Goal: Task Accomplishment & Management: Manage account settings

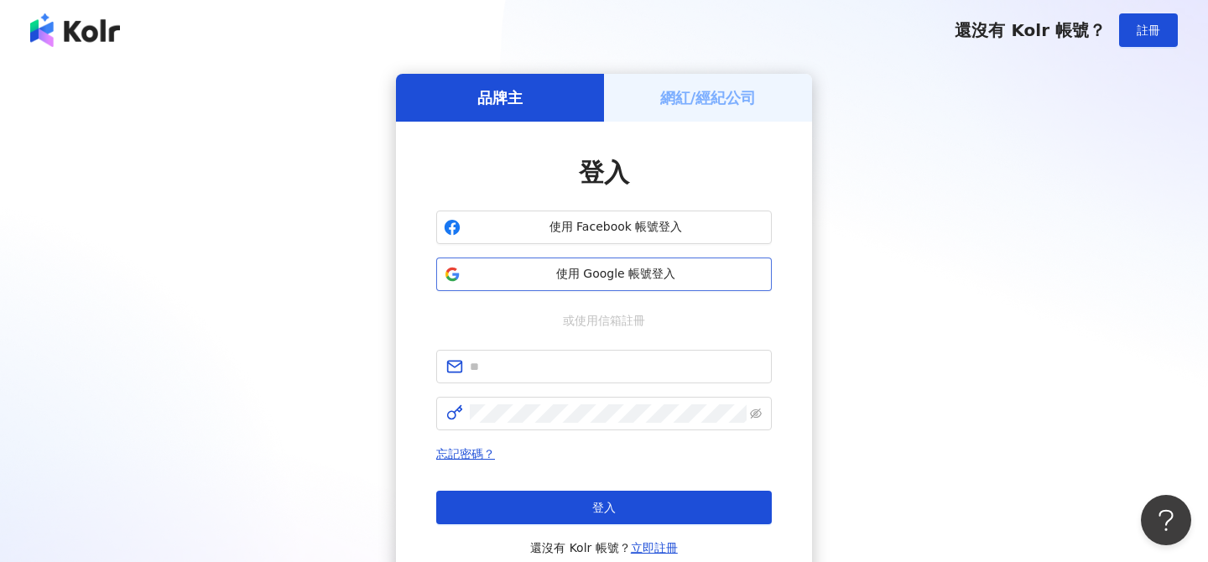
click at [603, 276] on span "使用 Google 帳號登入" at bounding box center [615, 274] width 297 height 17
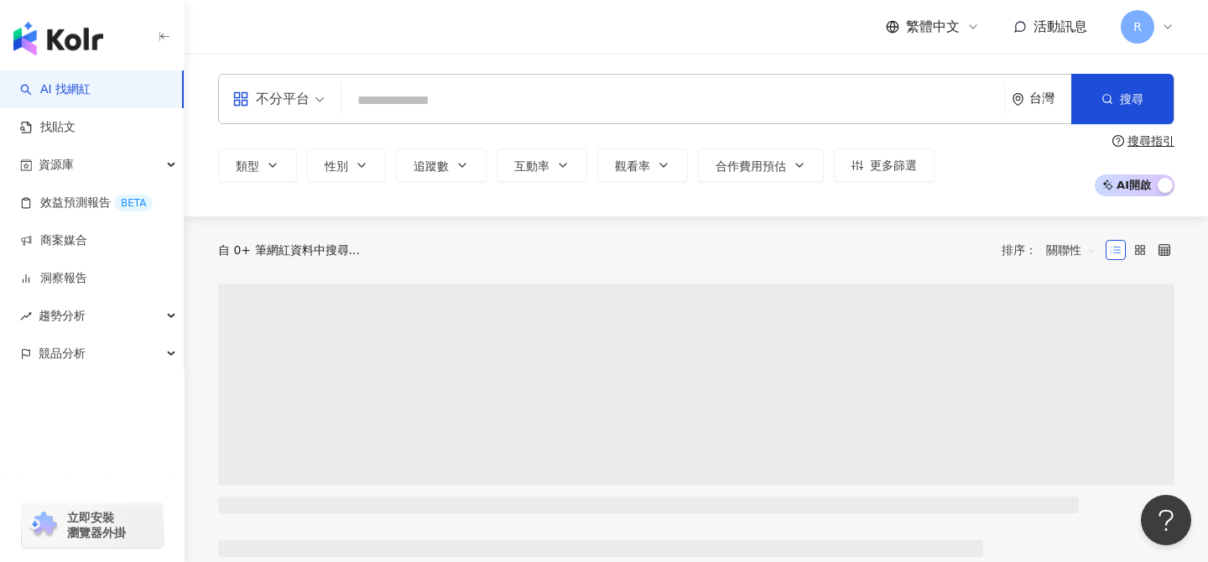
click at [1150, 29] on span "R" at bounding box center [1138, 27] width 34 height 34
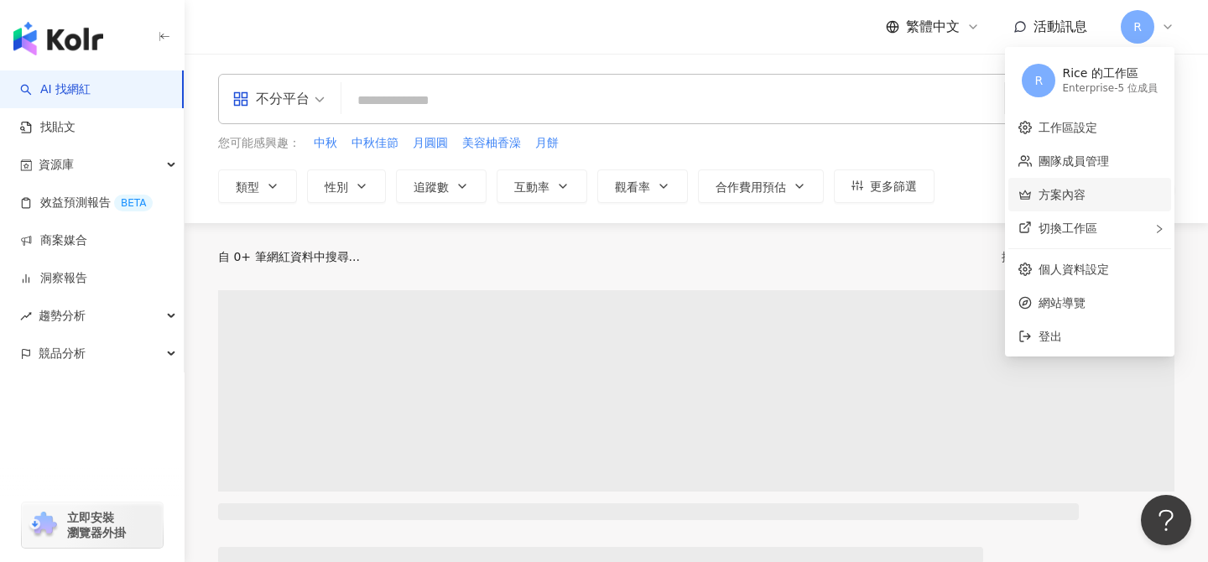
click at [1063, 190] on link "方案內容" at bounding box center [1062, 194] width 47 height 13
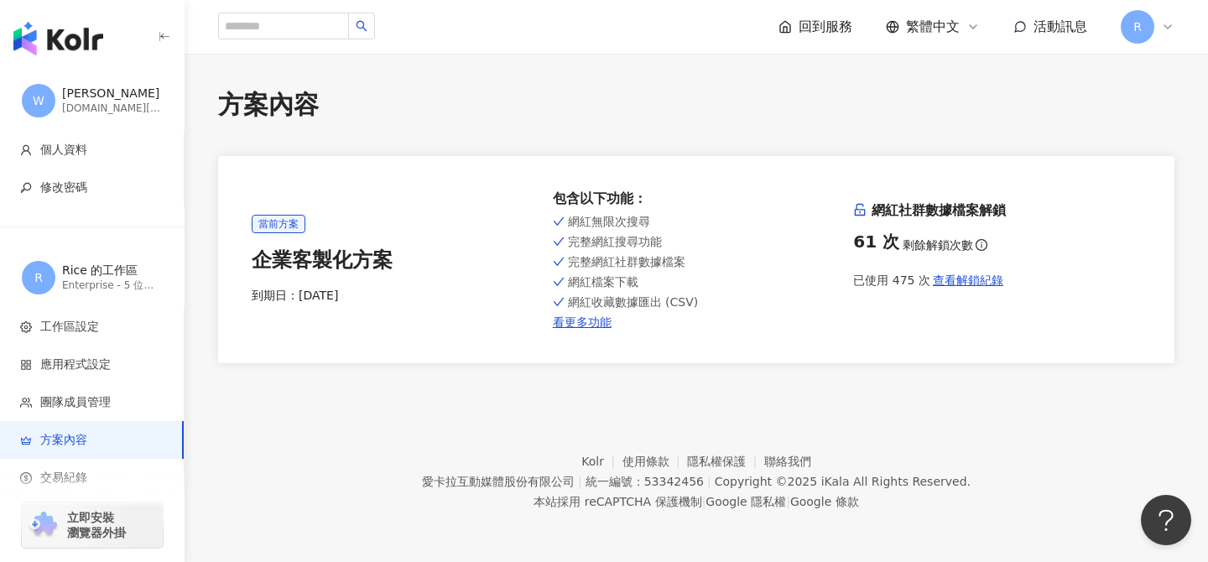
click at [1160, 17] on div "R" at bounding box center [1148, 27] width 54 height 34
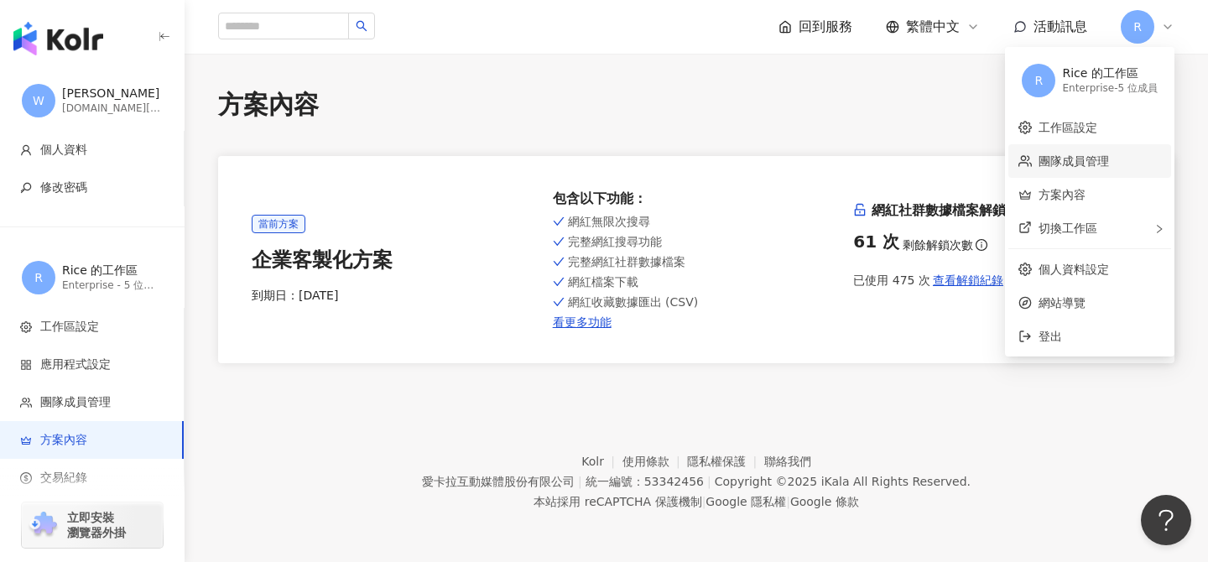
click at [1079, 165] on link "團隊成員管理" at bounding box center [1074, 160] width 70 height 13
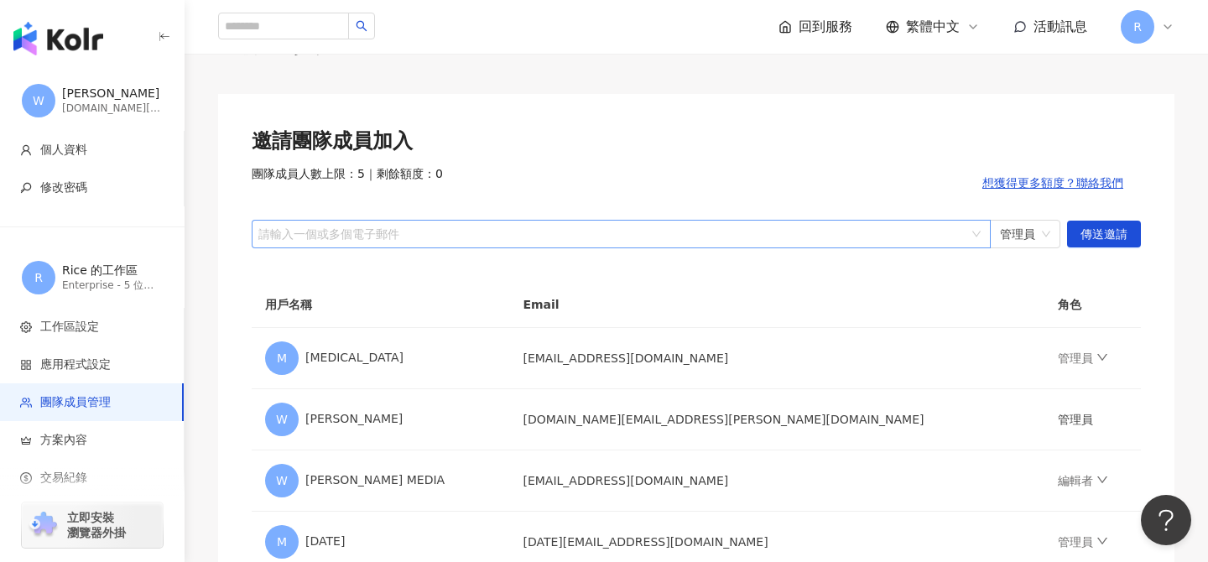
scroll to position [92, 0]
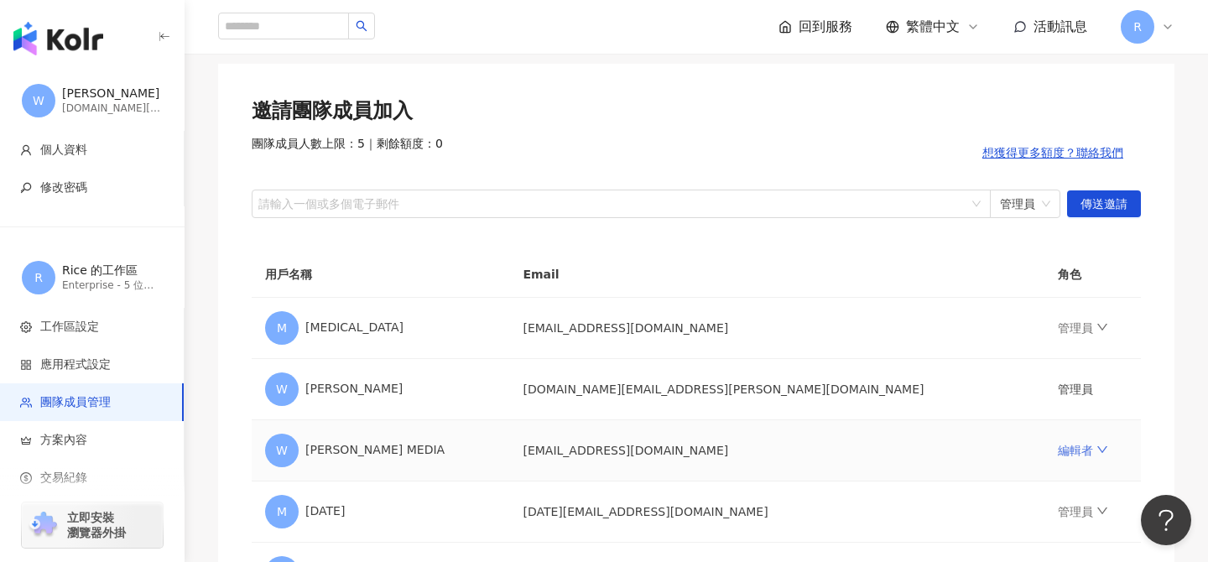
click at [1058, 444] on link "編輯者" at bounding box center [1083, 450] width 50 height 13
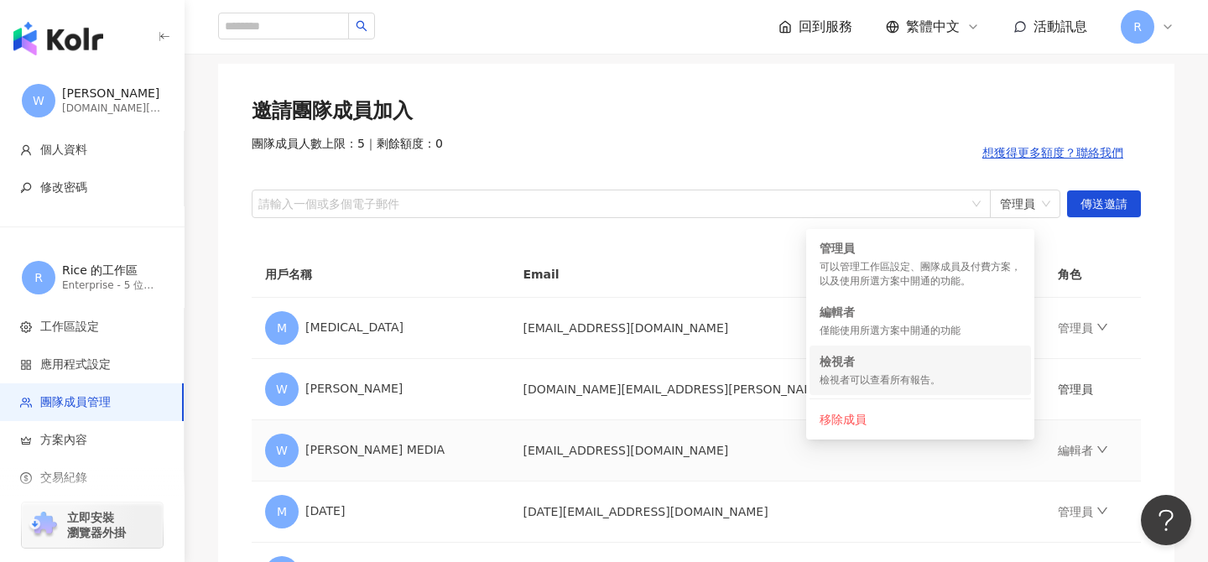
click at [883, 364] on div "檢視者" at bounding box center [920, 361] width 201 height 17
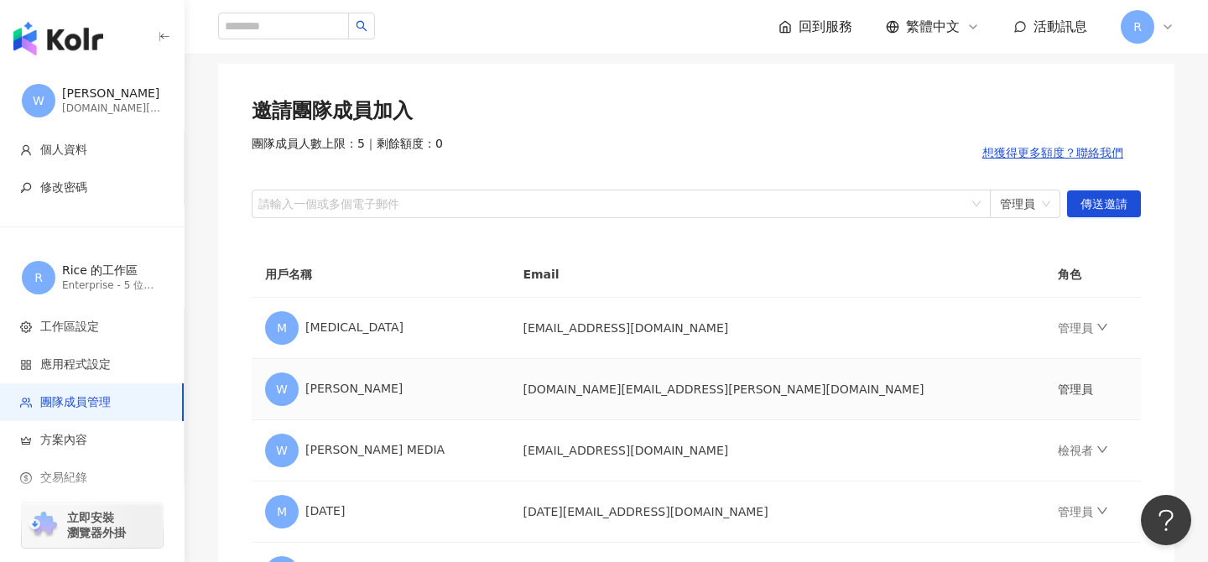
scroll to position [190, 0]
